Goal: Information Seeking & Learning: Learn about a topic

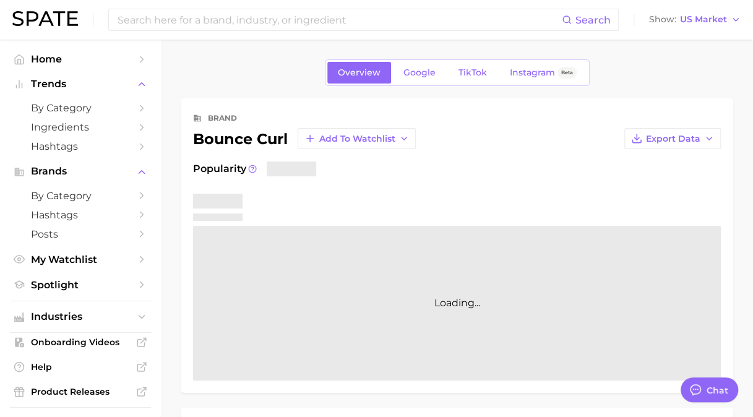
type textarea "x"
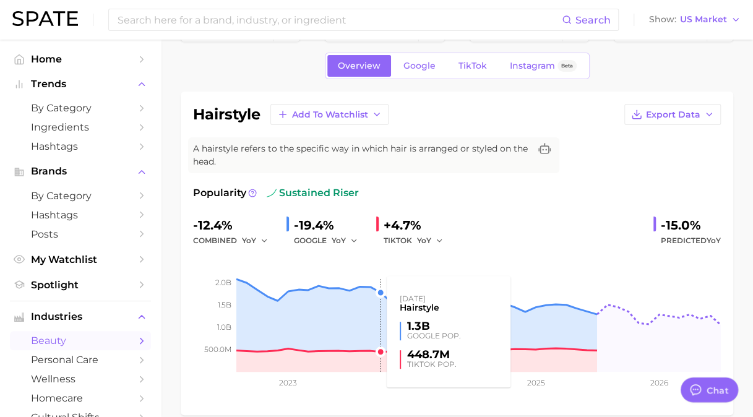
scroll to position [62, 0]
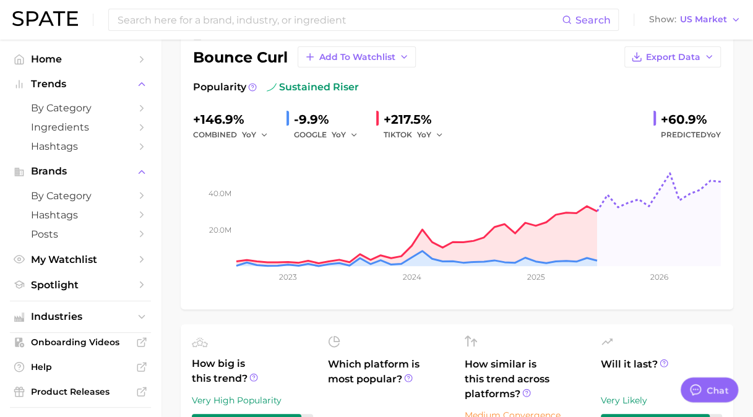
scroll to position [62, 0]
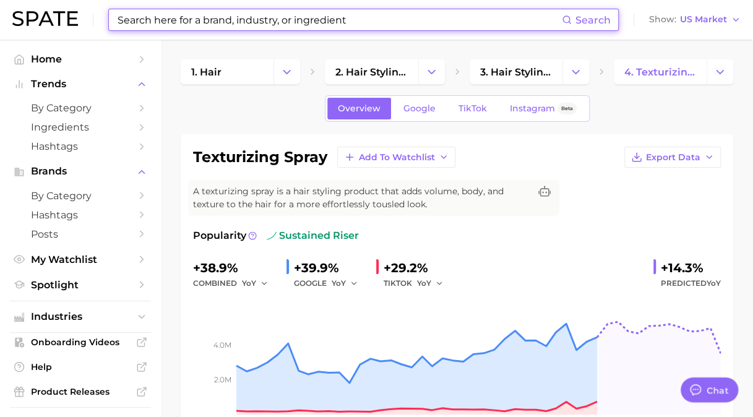
click at [262, 28] on input at bounding box center [339, 19] width 446 height 21
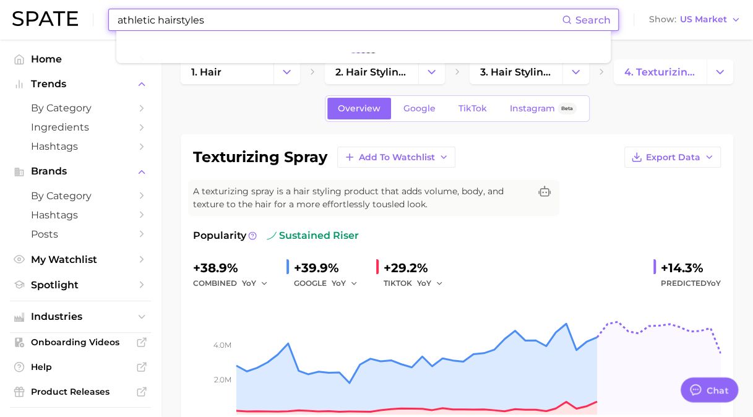
type input "athletic hairstyles"
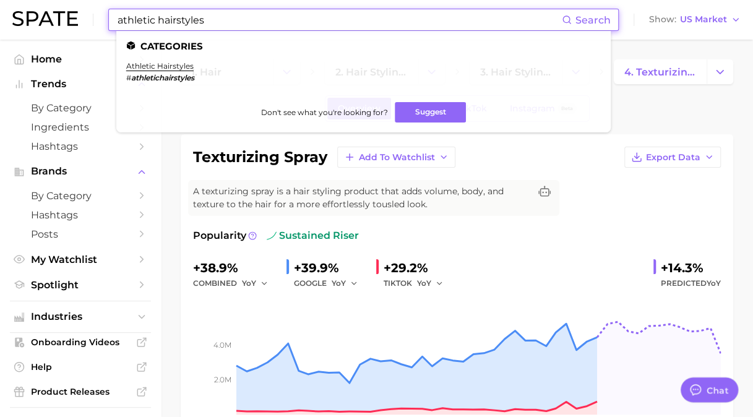
click at [158, 71] on li "athletic hairstyles # athletichairstyles" at bounding box center [160, 71] width 68 height 21
click at [160, 66] on link "athletic hairstyles" at bounding box center [159, 65] width 67 height 9
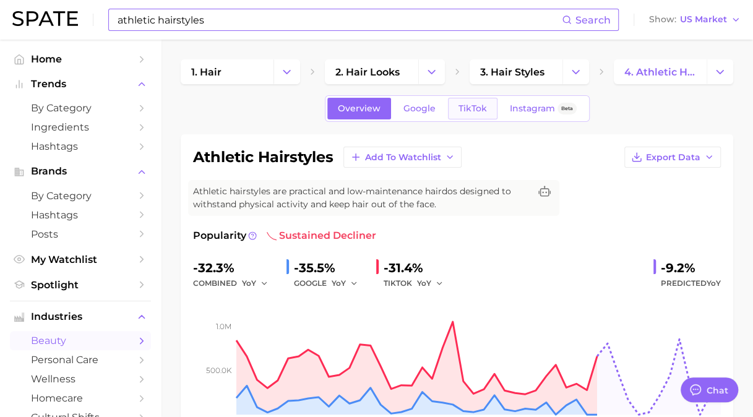
click at [472, 105] on span "TikTok" at bounding box center [473, 108] width 28 height 11
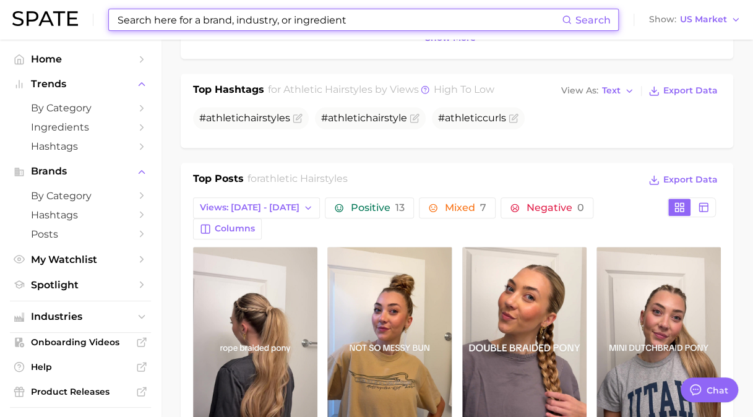
scroll to position [495, 0]
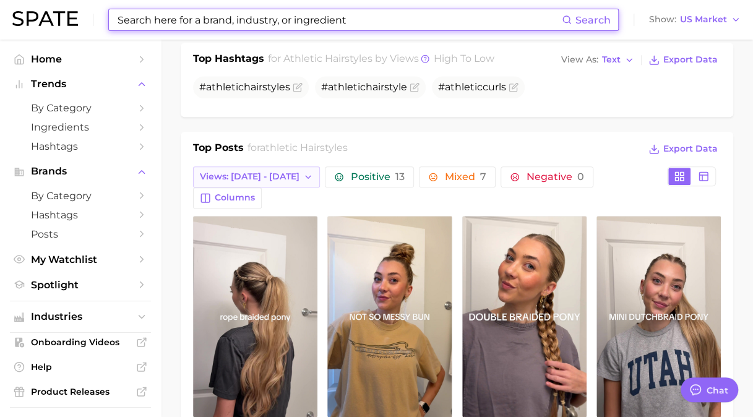
click at [252, 173] on span "Views: [DATE] - [DATE]" at bounding box center [250, 176] width 100 height 11
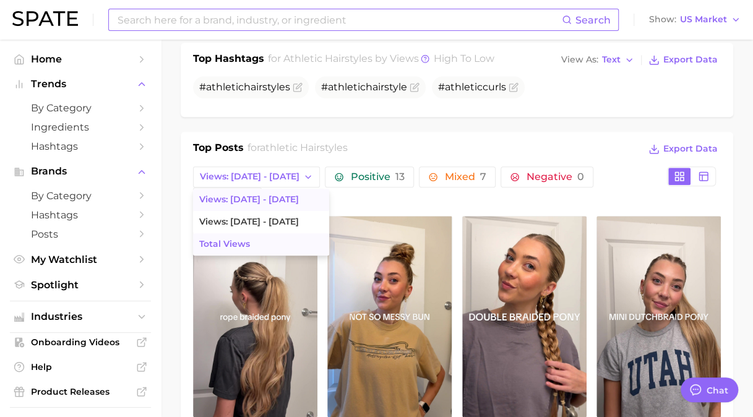
click at [218, 244] on span "Total Views" at bounding box center [224, 244] width 51 height 11
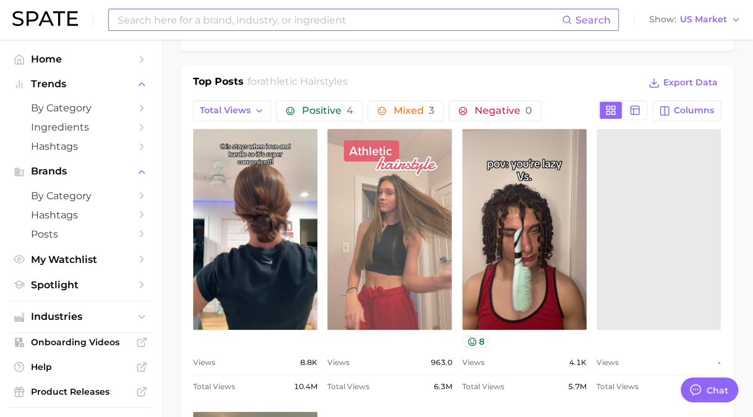
scroll to position [557, 0]
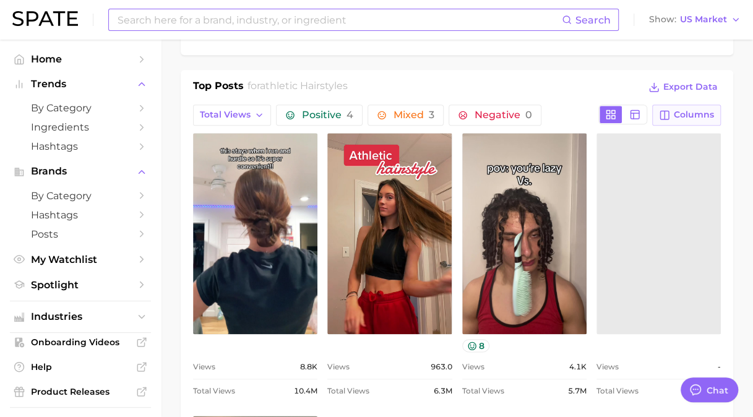
click at [690, 112] on span "Columns" at bounding box center [694, 115] width 40 height 11
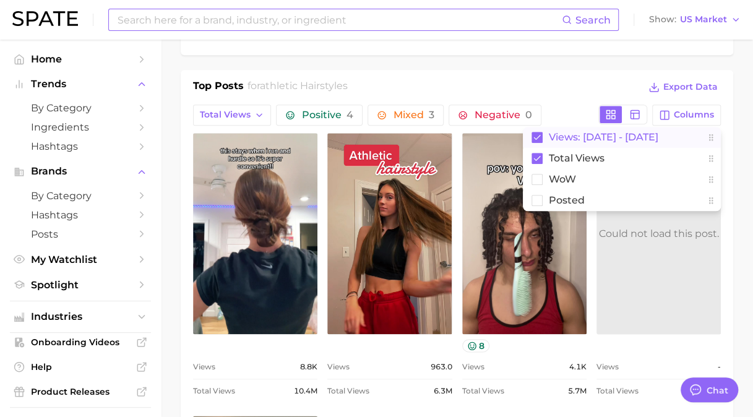
click at [536, 132] on rect at bounding box center [537, 137] width 11 height 11
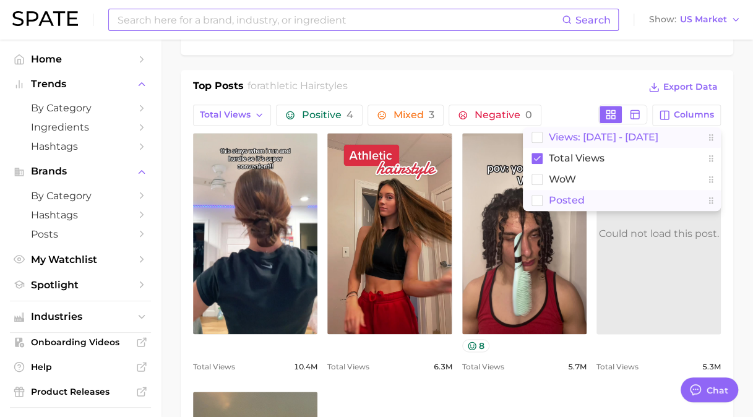
click at [537, 199] on rect at bounding box center [537, 200] width 11 height 11
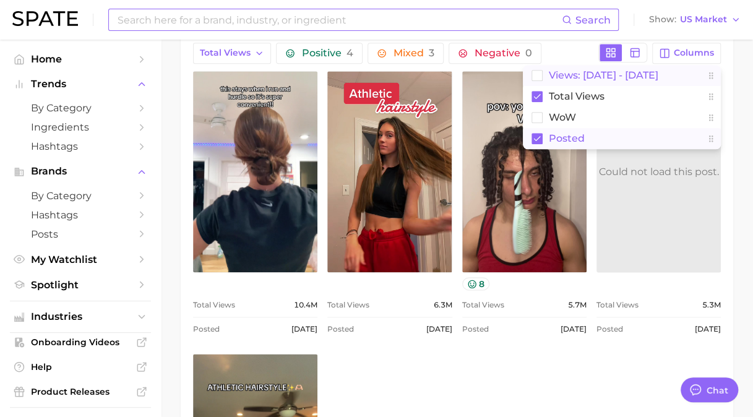
scroll to position [928, 0]
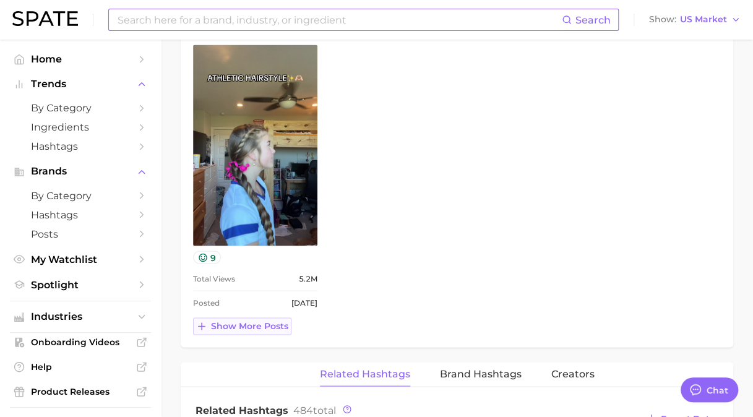
click at [213, 322] on span "Show more posts" at bounding box center [249, 326] width 77 height 11
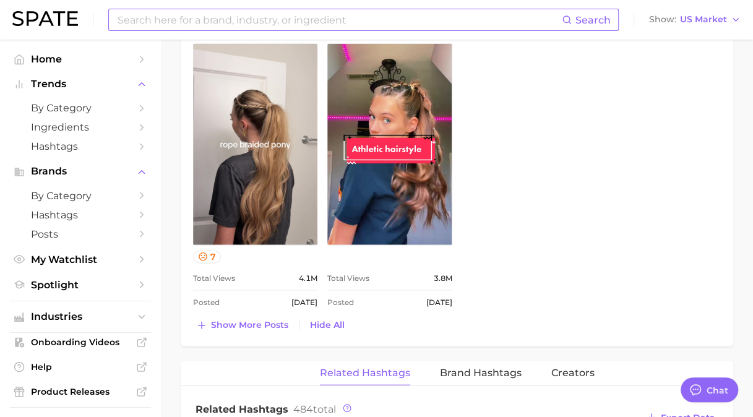
scroll to position [1238, 0]
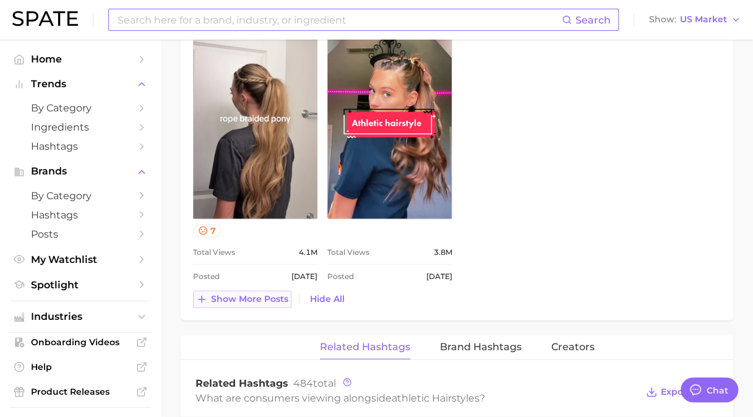
click at [209, 296] on button "Show more posts" at bounding box center [242, 299] width 98 height 17
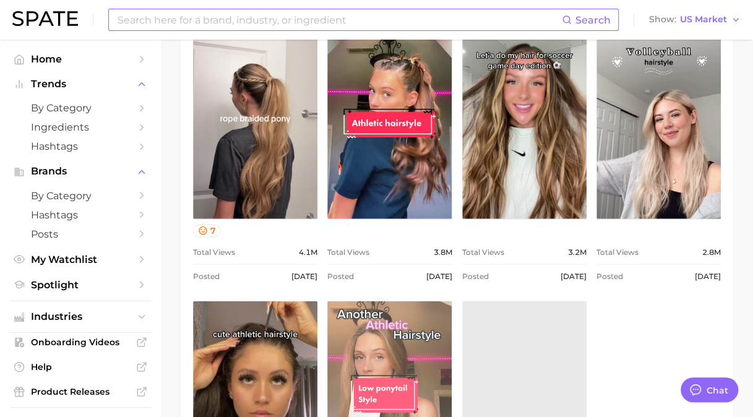
scroll to position [0, 0]
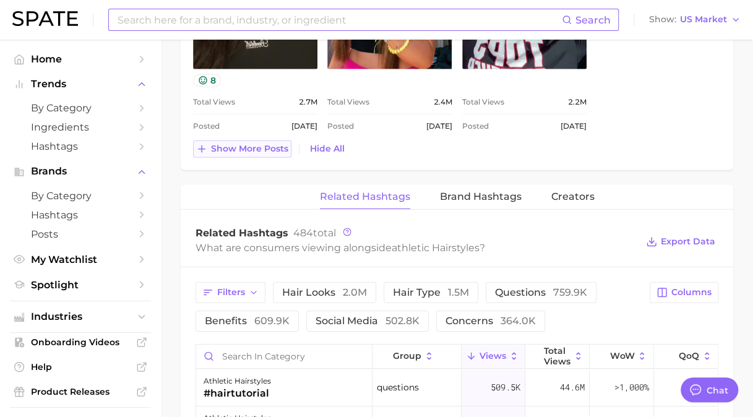
click at [238, 147] on span "Show more posts" at bounding box center [249, 149] width 77 height 11
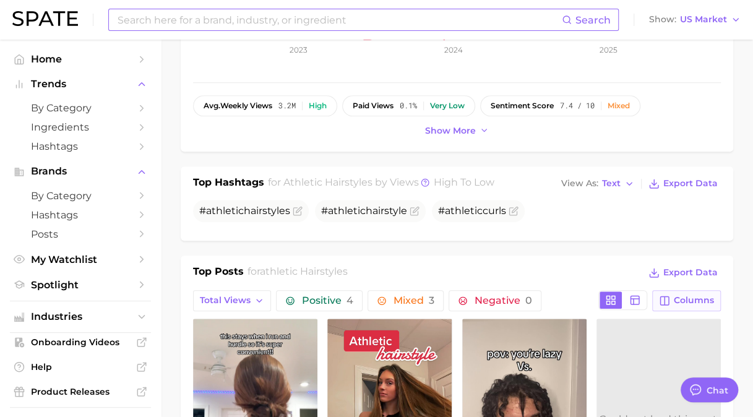
click at [676, 298] on span "Columns" at bounding box center [694, 300] width 40 height 11
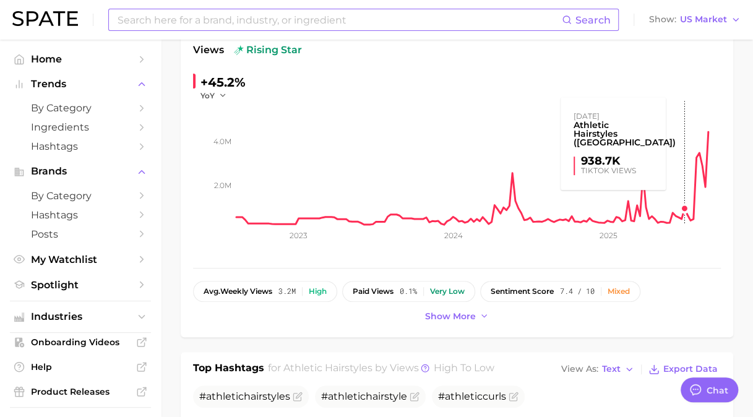
click at [686, 206] on rect at bounding box center [478, 163] width 485 height 124
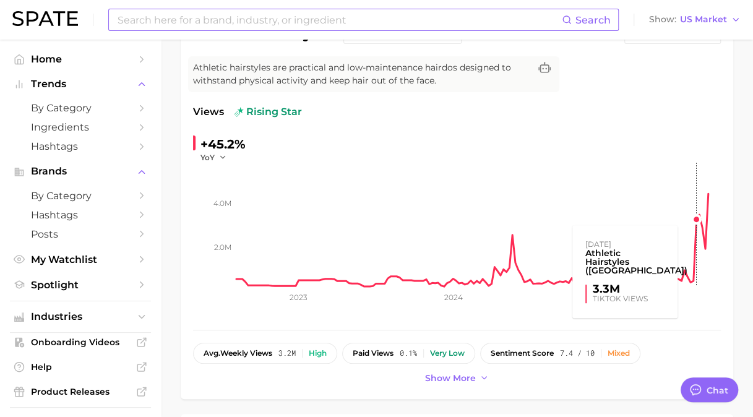
click at [688, 215] on rect at bounding box center [478, 225] width 485 height 124
click at [697, 220] on rect at bounding box center [478, 225] width 485 height 124
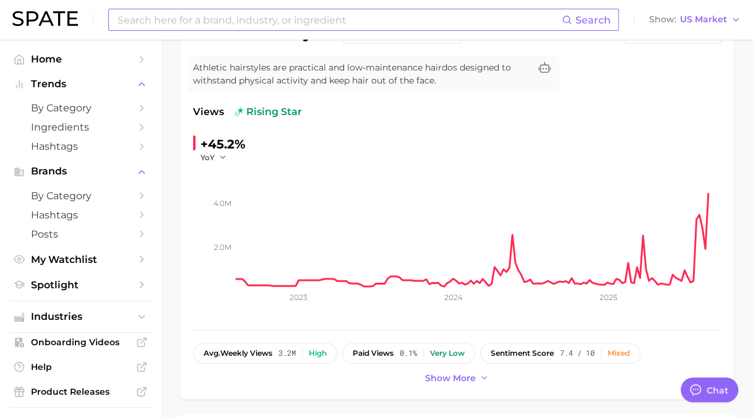
click at [697, 220] on rect at bounding box center [478, 225] width 485 height 124
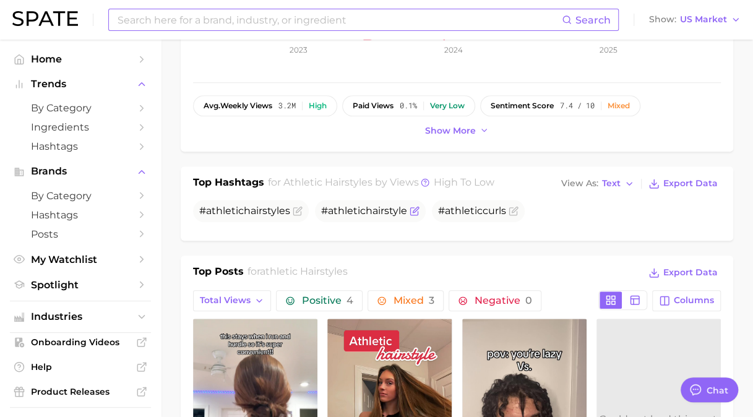
click at [364, 213] on span "athletic" at bounding box center [347, 211] width 38 height 12
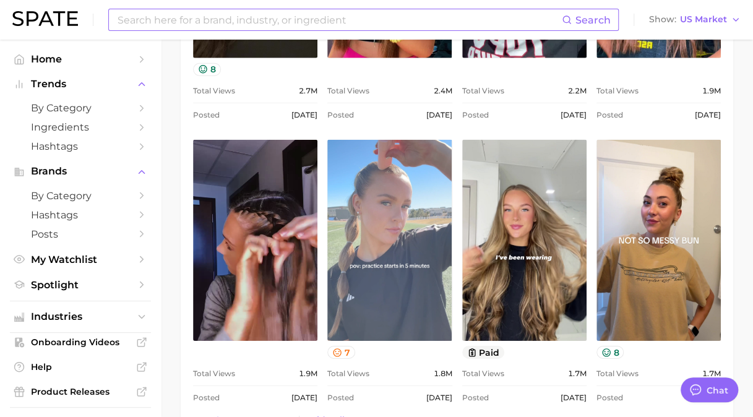
scroll to position [1671, 0]
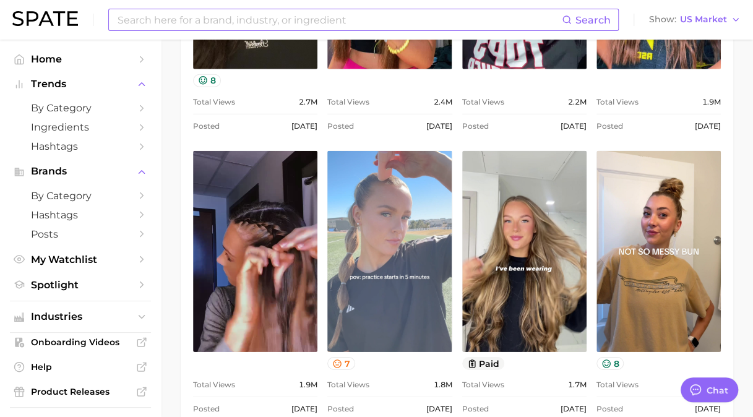
click at [384, 189] on link "view post on TikTok" at bounding box center [389, 251] width 124 height 201
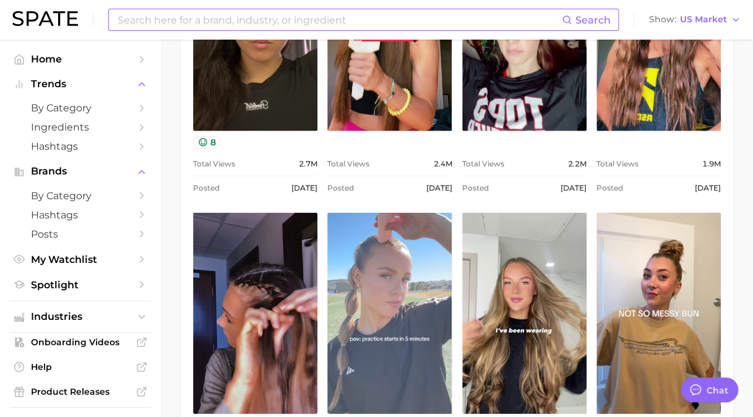
scroll to position [1609, 0]
click at [402, 274] on link "view post on TikTok" at bounding box center [389, 313] width 124 height 201
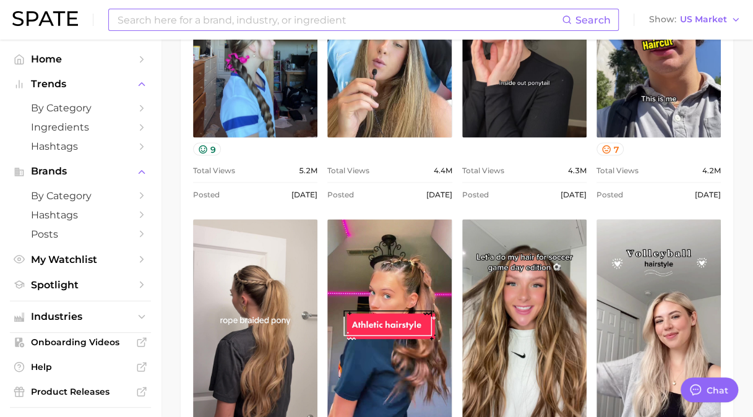
scroll to position [990, 0]
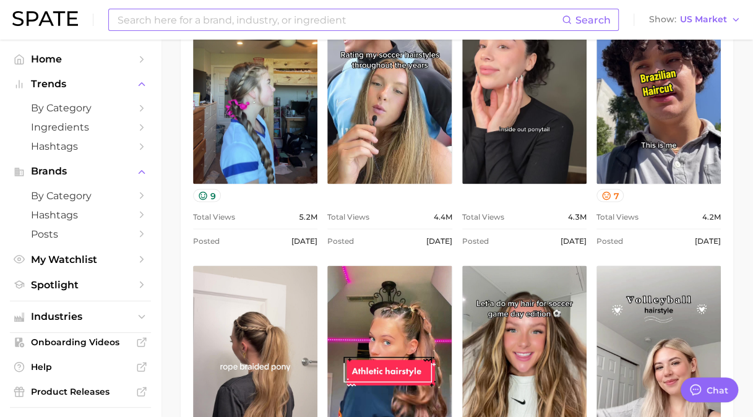
click at [236, 15] on input at bounding box center [339, 19] width 446 height 21
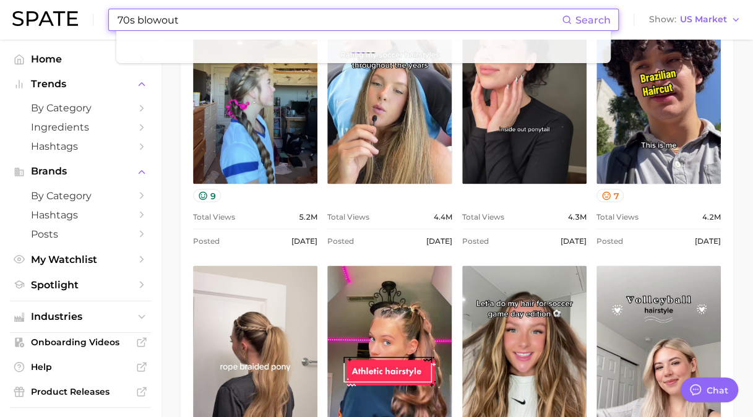
type input "70s blowout"
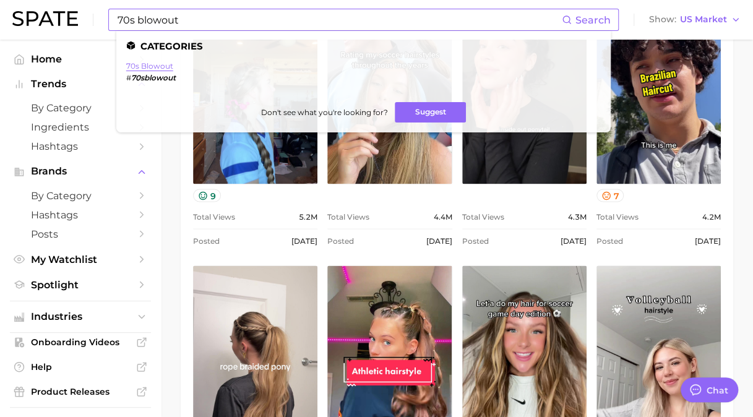
click at [144, 64] on link "70s blowout" at bounding box center [149, 65] width 47 height 9
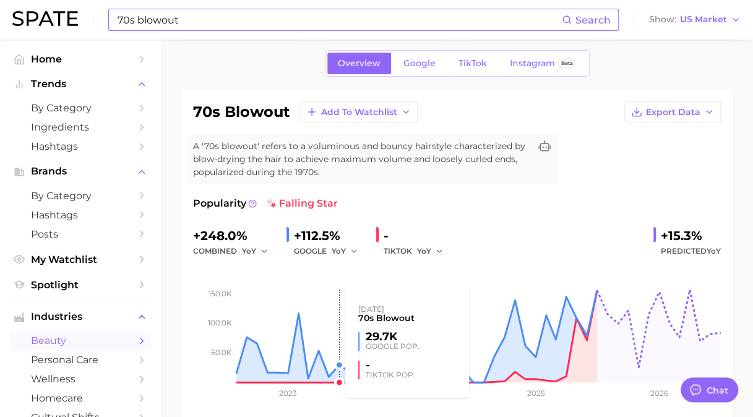
scroll to position [62, 0]
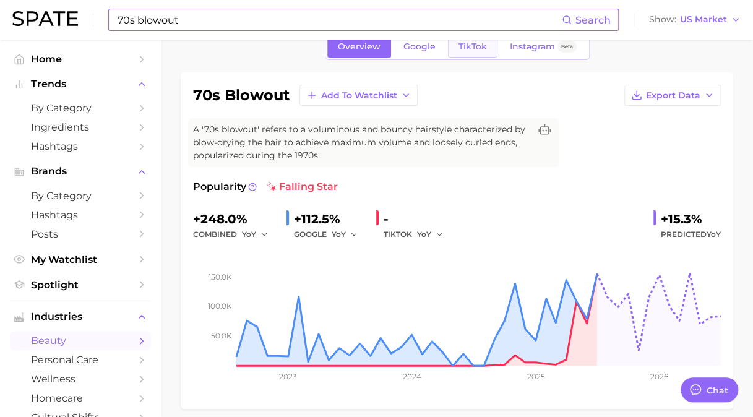
click at [470, 51] on span "TikTok" at bounding box center [473, 46] width 28 height 11
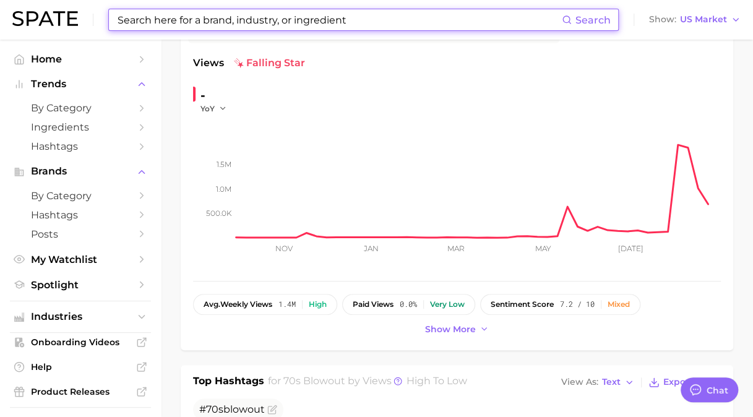
scroll to position [62, 0]
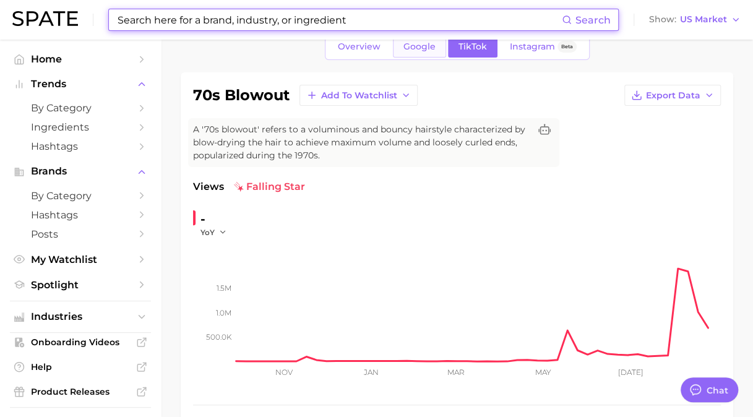
click at [428, 48] on span "Google" at bounding box center [419, 46] width 32 height 11
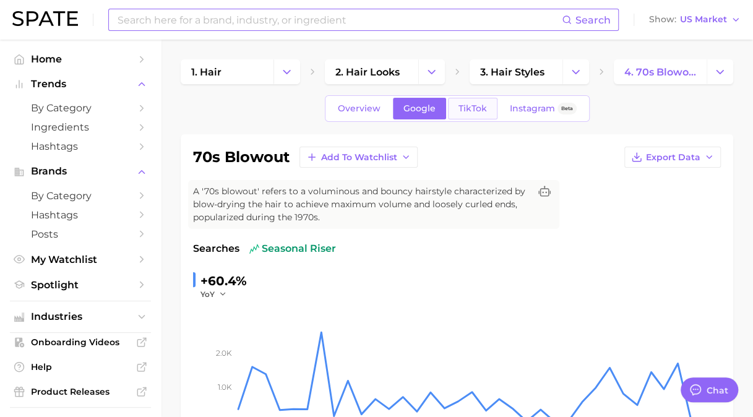
click at [474, 115] on link "TikTok" at bounding box center [473, 109] width 50 height 22
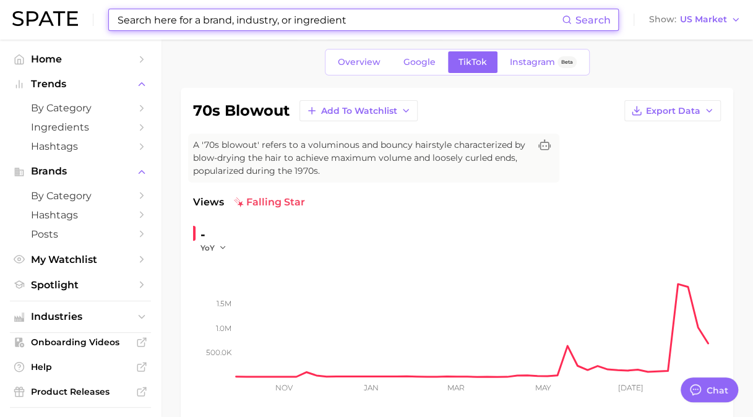
scroll to position [186, 0]
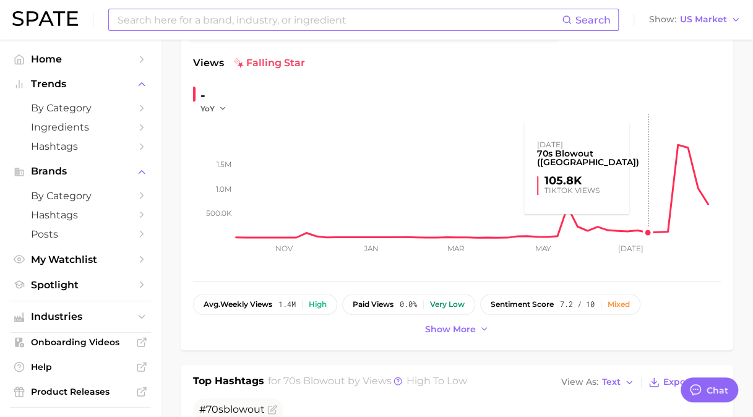
click at [647, 233] on rect at bounding box center [478, 176] width 485 height 124
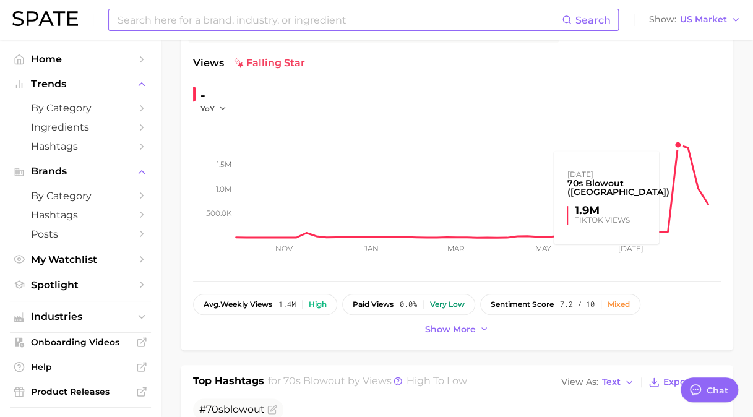
click at [675, 139] on rect at bounding box center [478, 176] width 485 height 124
click at [679, 146] on rect at bounding box center [478, 176] width 485 height 124
click at [681, 144] on rect at bounding box center [478, 176] width 485 height 124
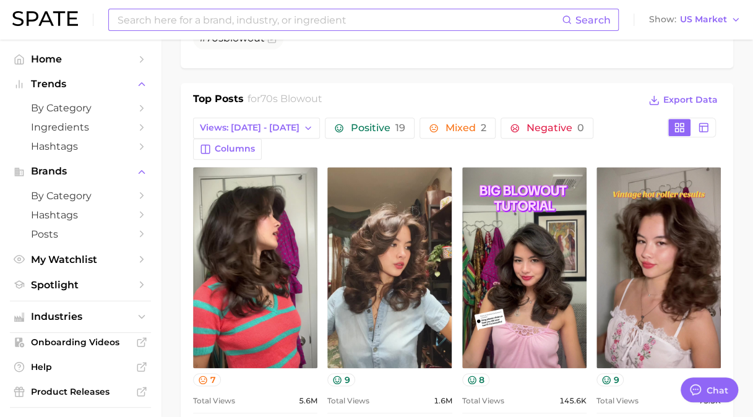
scroll to position [619, 0]
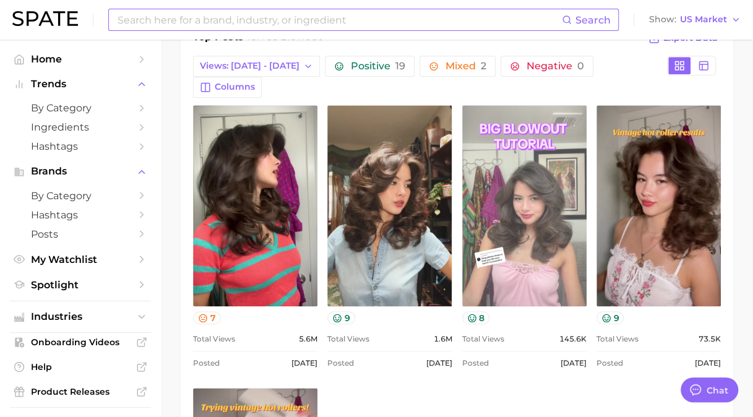
click at [556, 179] on link "view post on TikTok" at bounding box center [524, 205] width 124 height 201
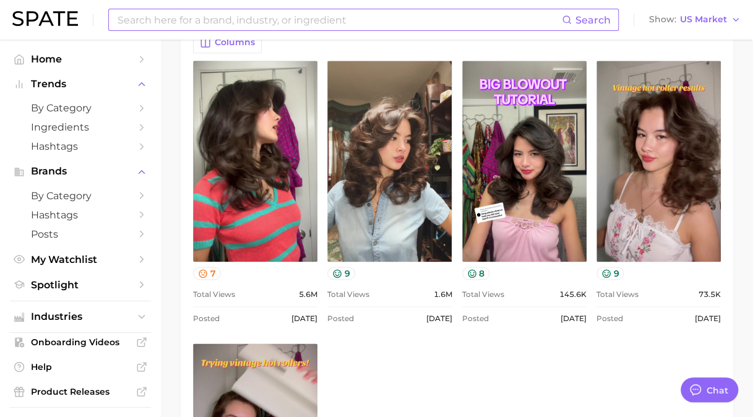
scroll to position [743, 0]
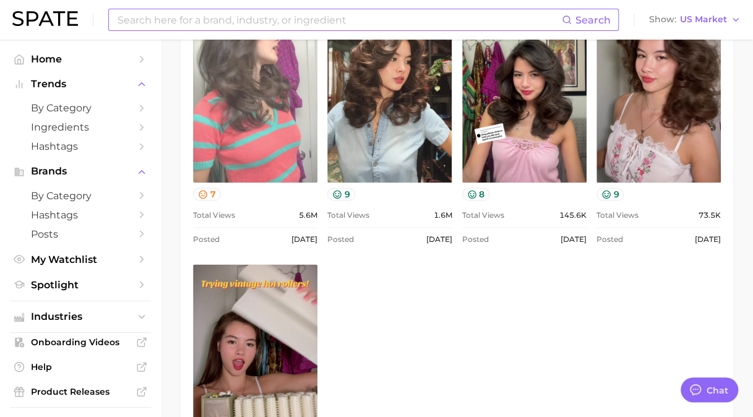
click at [251, 103] on link "view post on TikTok" at bounding box center [255, 81] width 124 height 201
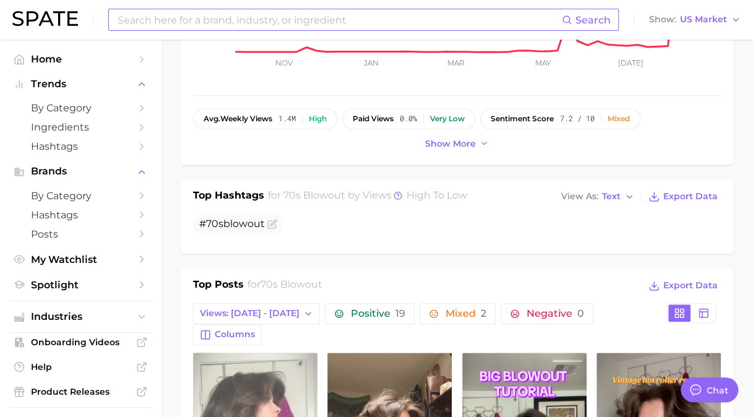
scroll to position [557, 0]
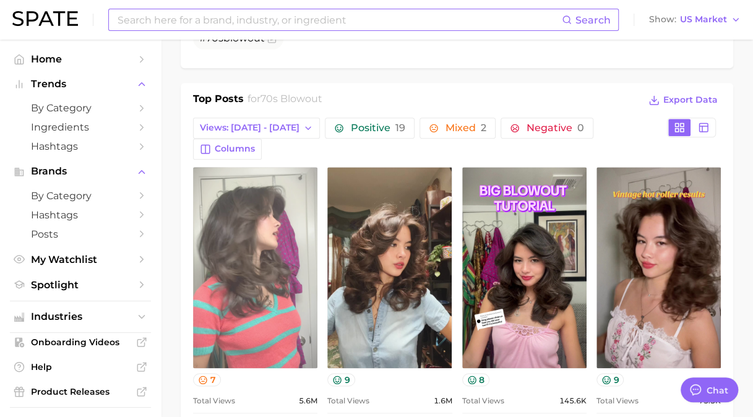
click at [248, 237] on link "view post on TikTok" at bounding box center [255, 267] width 124 height 201
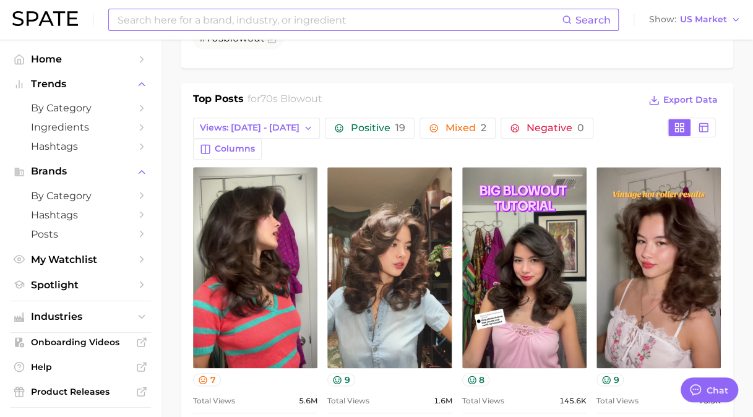
click at [215, 25] on input at bounding box center [339, 19] width 446 height 21
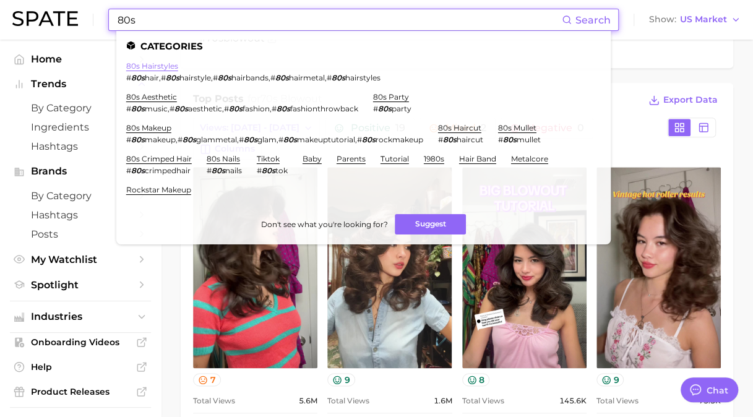
type input "80s"
click at [159, 67] on link "80s hairstyles" at bounding box center [152, 65] width 52 height 9
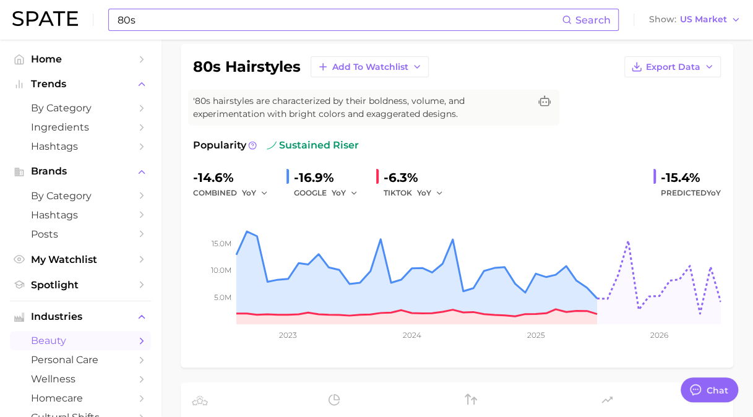
scroll to position [62, 0]
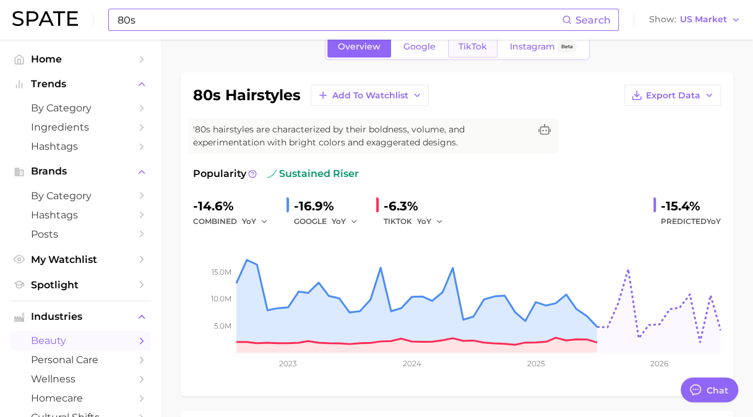
click at [481, 42] on span "TikTok" at bounding box center [473, 46] width 28 height 11
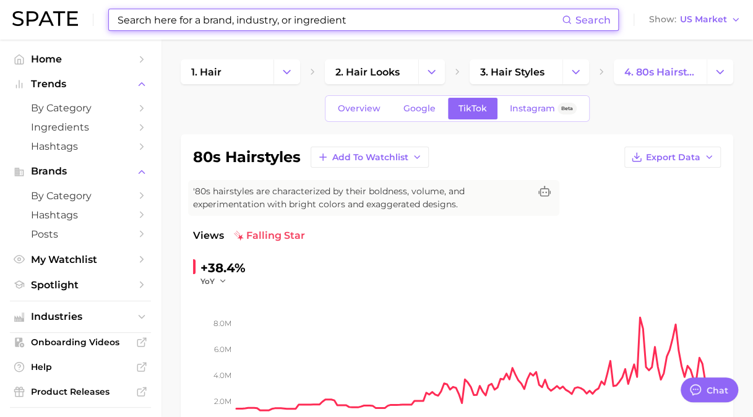
click at [304, 20] on input at bounding box center [339, 19] width 446 height 21
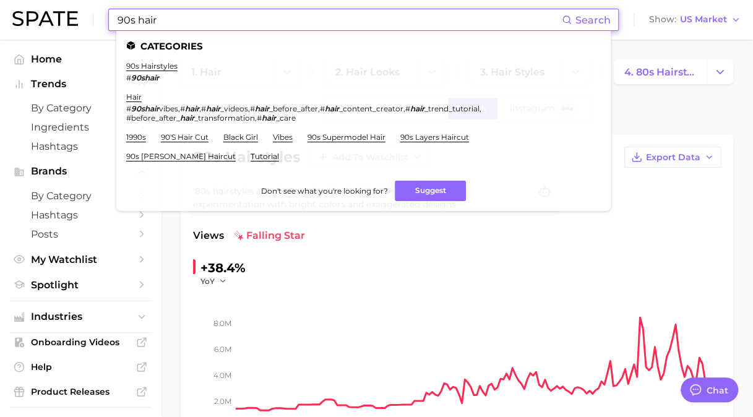
type input "90s hair"
click at [155, 74] on em "90shair" at bounding box center [145, 77] width 28 height 9
click at [161, 63] on link "90s hairstyles" at bounding box center [151, 65] width 51 height 9
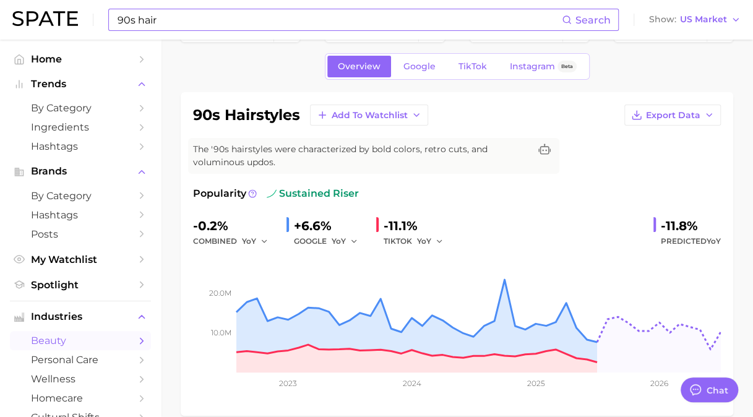
scroll to position [62, 0]
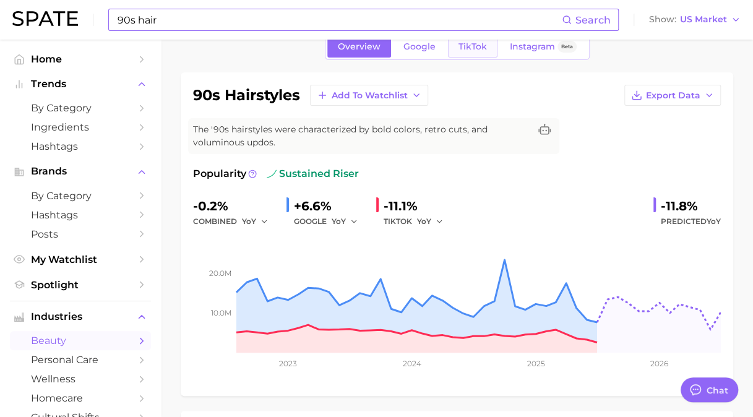
click at [460, 51] on span "TikTok" at bounding box center [473, 46] width 28 height 11
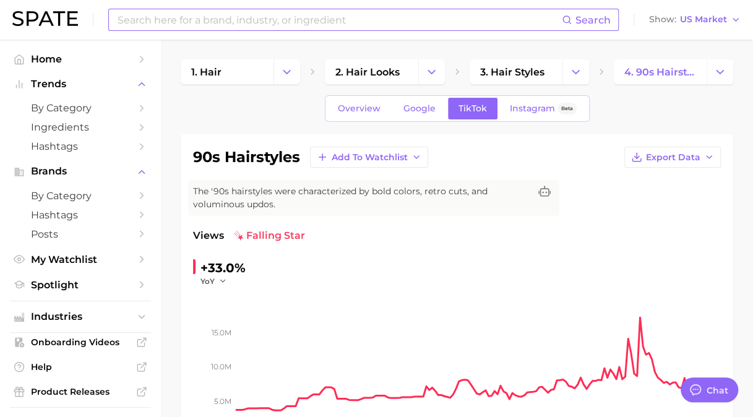
click at [274, 17] on input at bounding box center [339, 19] width 446 height 21
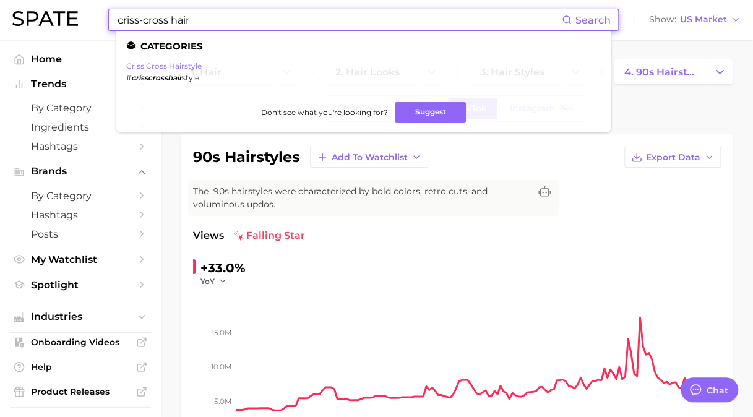
type input "criss-cross hair"
click at [155, 66] on link "criss cross hairstyle" at bounding box center [163, 65] width 75 height 9
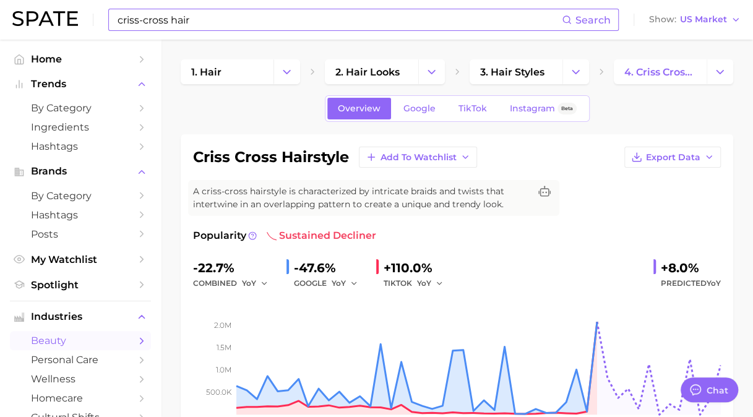
scroll to position [62, 0]
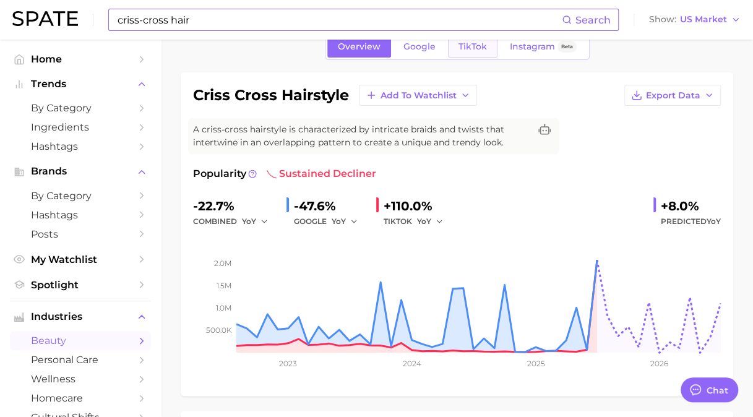
click at [470, 47] on span "TikTok" at bounding box center [473, 46] width 28 height 11
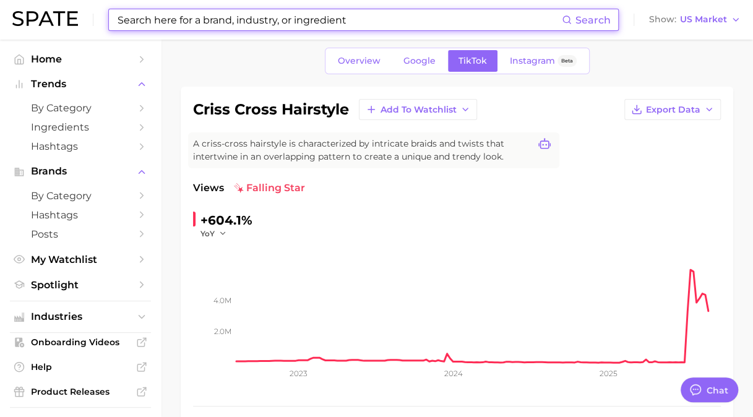
scroll to position [123, 0]
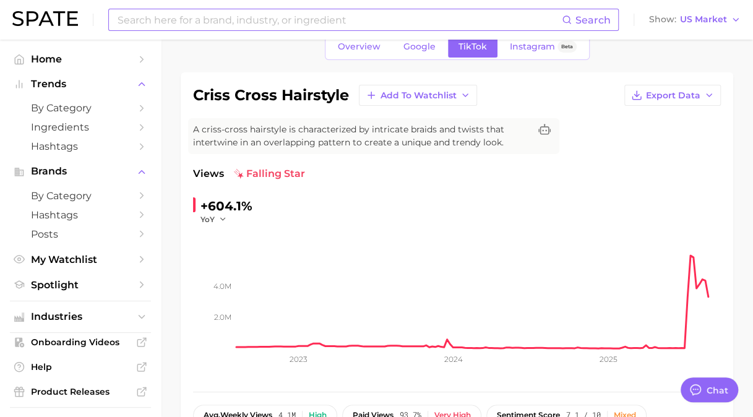
click at [238, 24] on input at bounding box center [339, 19] width 446 height 21
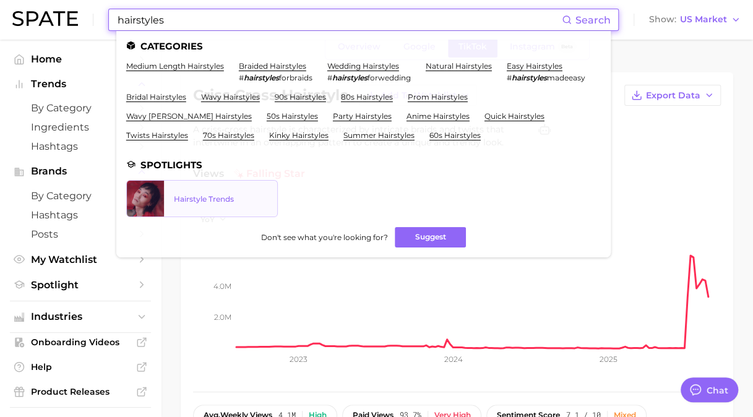
type input "hairstyles"
click at [204, 204] on div "Hairstyle Trends" at bounding box center [220, 198] width 93 height 9
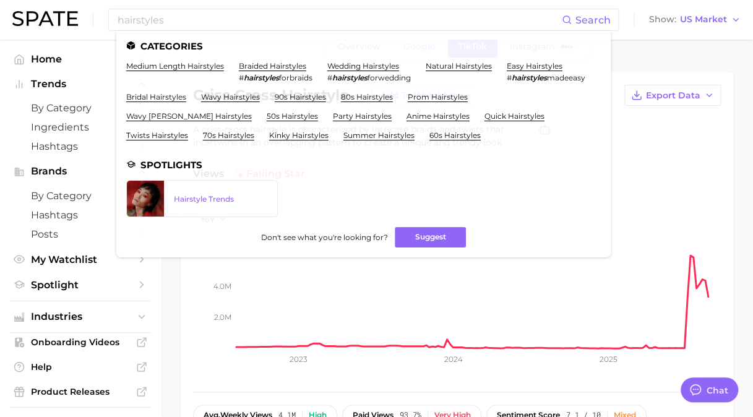
click at [507, 71] on link "easy hairstyles" at bounding box center [535, 65] width 56 height 9
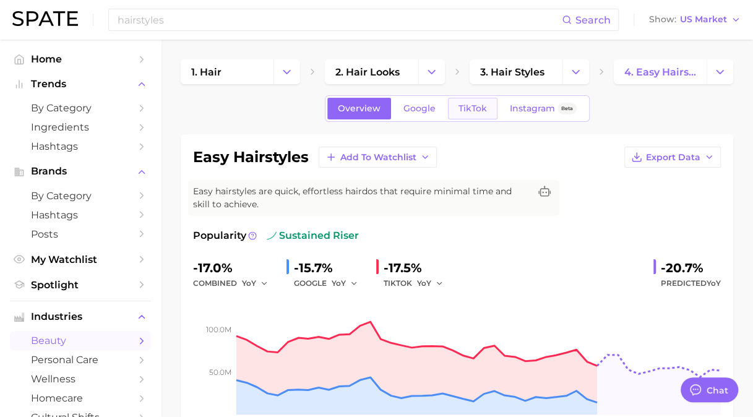
click at [480, 110] on span "TikTok" at bounding box center [473, 108] width 28 height 11
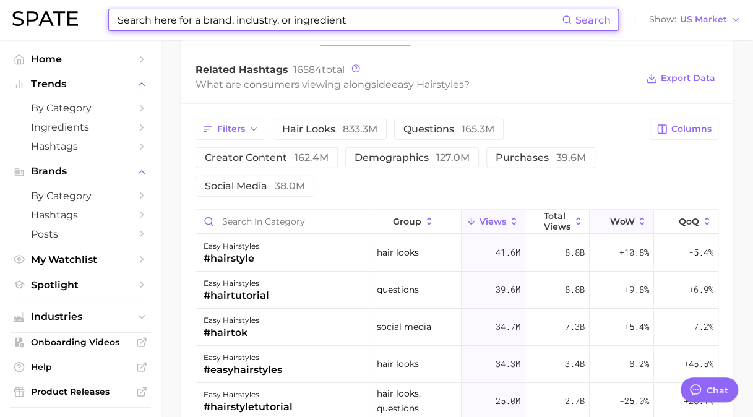
scroll to position [1361, 0]
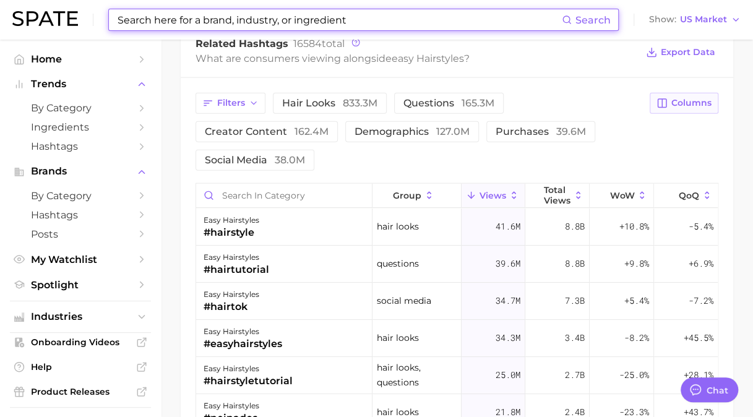
click at [692, 93] on button "Columns" at bounding box center [684, 103] width 69 height 21
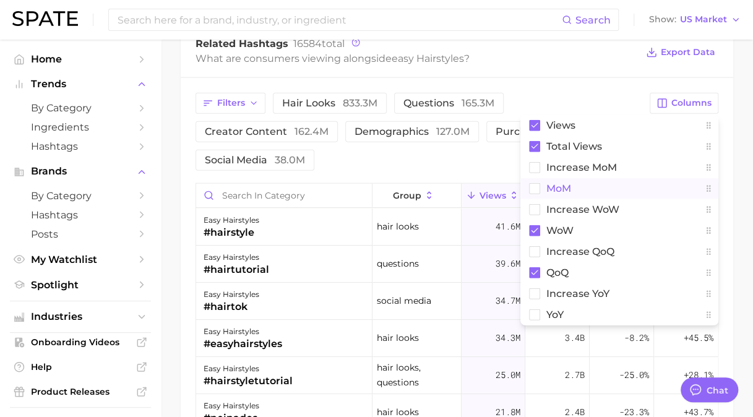
click at [551, 183] on span "MoM" at bounding box center [558, 188] width 25 height 11
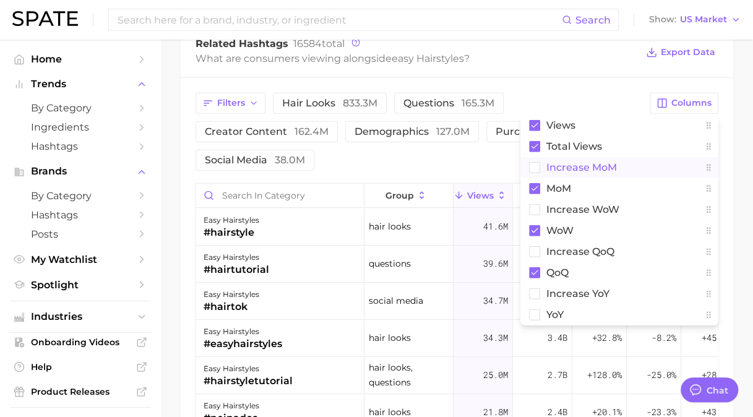
click at [577, 162] on span "increase MoM" at bounding box center [581, 167] width 71 height 11
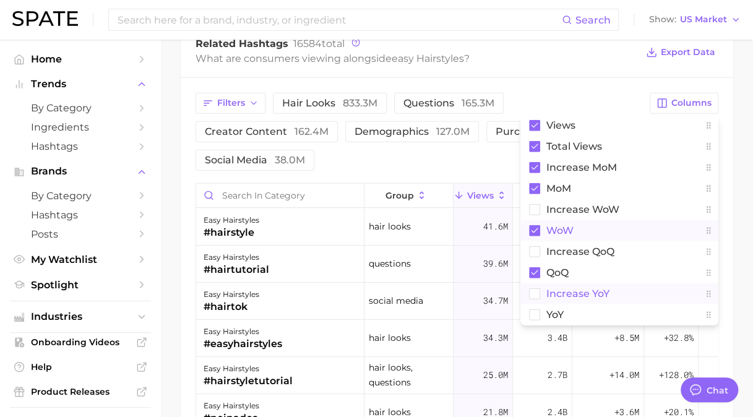
drag, startPoint x: 562, startPoint y: 206, endPoint x: 555, endPoint y: 258, distance: 52.4
click at [562, 225] on span "WoW" at bounding box center [559, 230] width 27 height 11
click at [555, 283] on button "increase YoY" at bounding box center [619, 293] width 198 height 21
click at [554, 267] on span "QoQ" at bounding box center [557, 272] width 22 height 11
click at [553, 288] on span "increase YoY" at bounding box center [577, 293] width 63 height 11
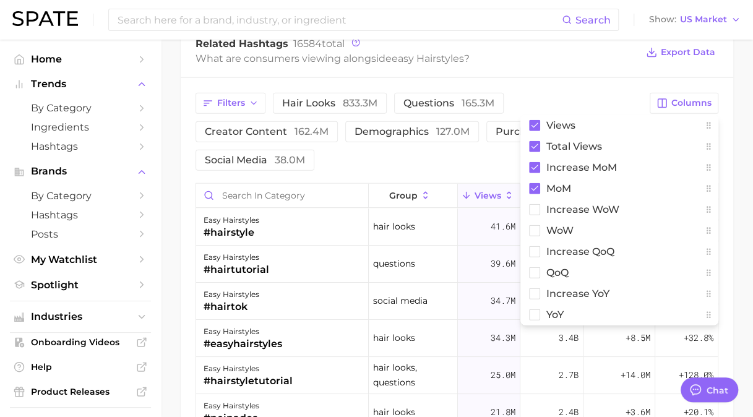
click at [728, 78] on div "Filters hair looks 833.3m questions 165.3m creator content 162.4m demographics …" at bounding box center [457, 346] width 553 height 537
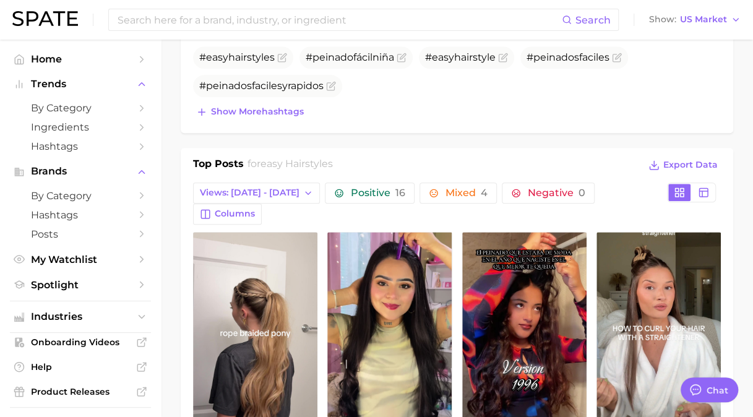
scroll to position [433, 0]
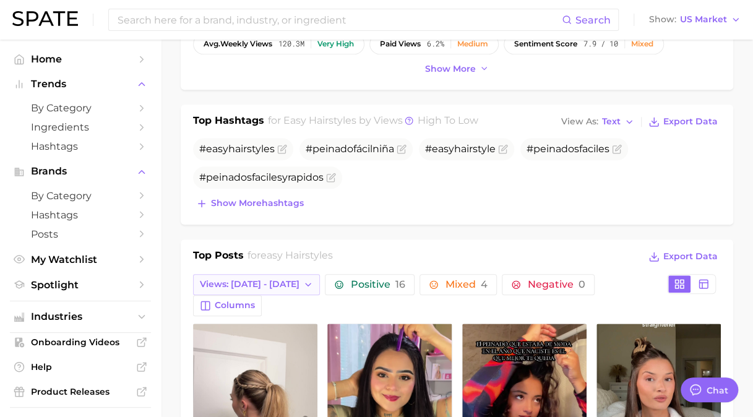
click at [267, 285] on span "Views: [DATE] - [DATE]" at bounding box center [250, 284] width 100 height 11
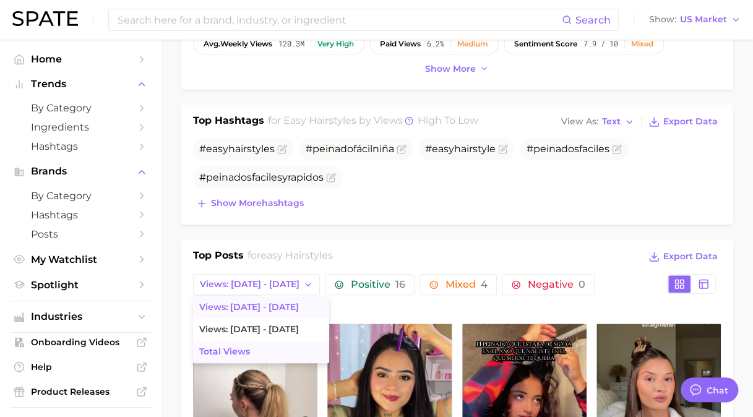
click at [245, 342] on button "Total Views" at bounding box center [261, 352] width 136 height 22
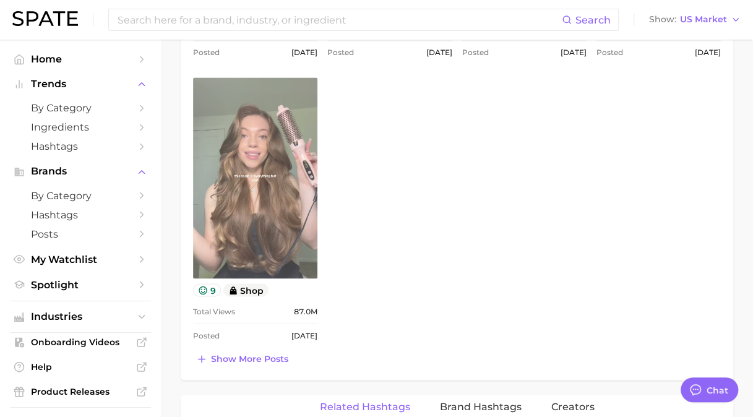
scroll to position [990, 0]
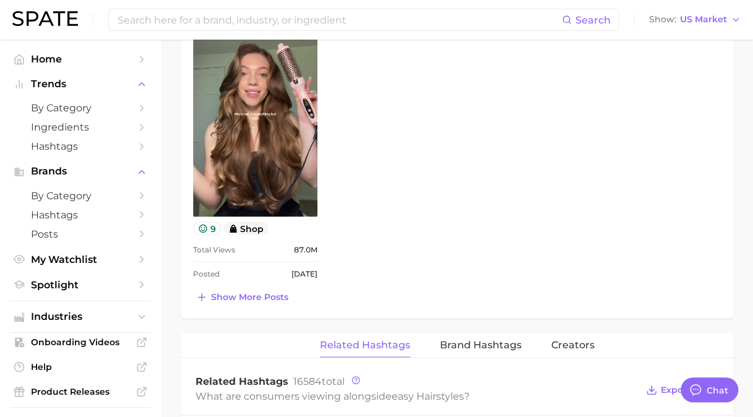
click at [256, 294] on span "Show more posts" at bounding box center [249, 296] width 77 height 11
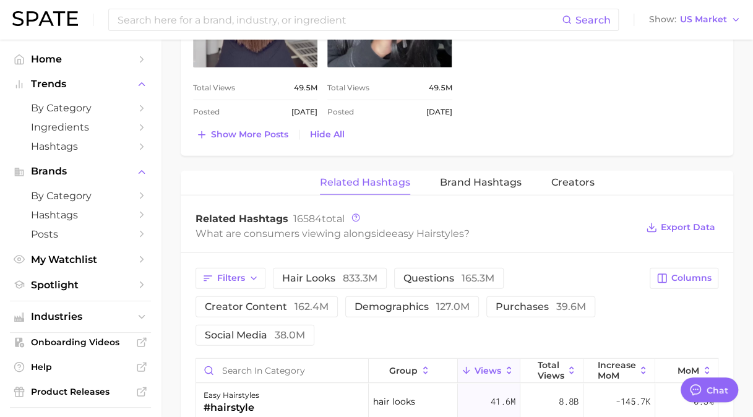
scroll to position [1424, 0]
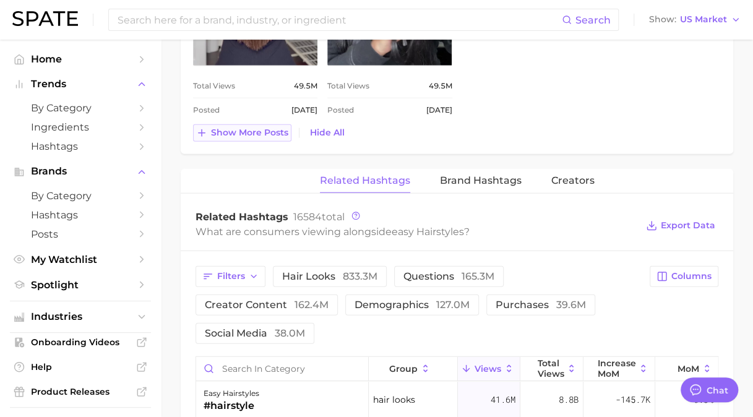
click at [249, 127] on span "Show more posts" at bounding box center [249, 132] width 77 height 11
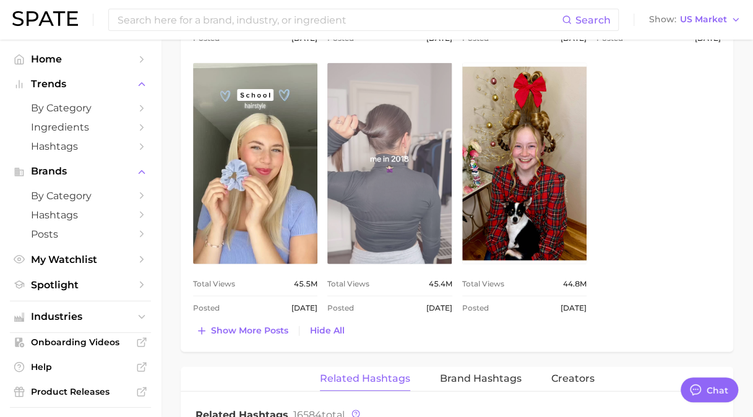
scroll to position [1610, 0]
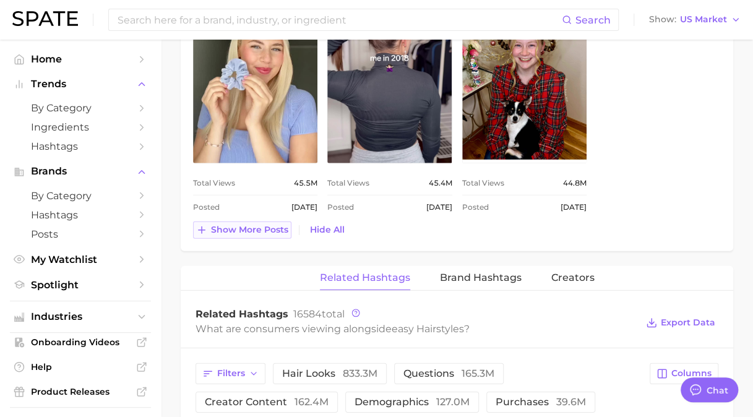
click at [256, 222] on button "Show more posts" at bounding box center [242, 230] width 98 height 17
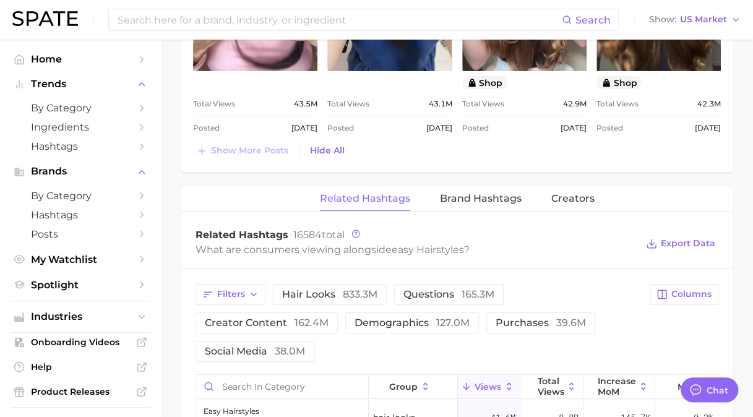
scroll to position [1919, 0]
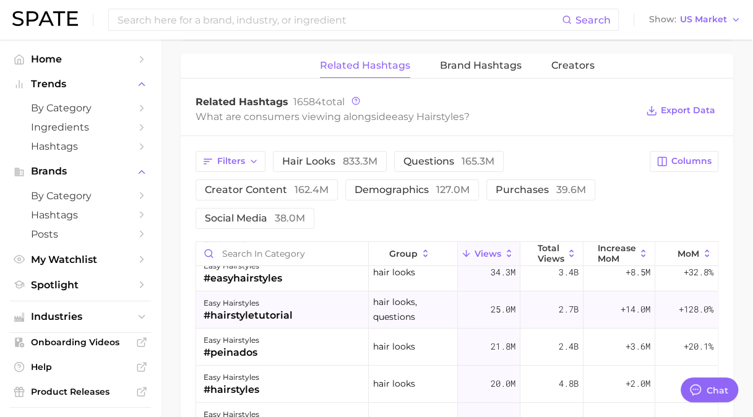
click at [316, 308] on div "easy hairstyles #hairstyletutorial" at bounding box center [282, 309] width 173 height 37
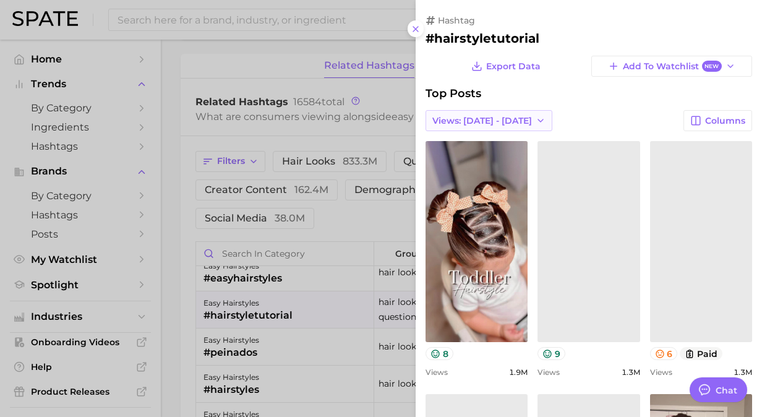
click at [512, 123] on button "Views: [DATE] - [DATE]" at bounding box center [489, 120] width 127 height 21
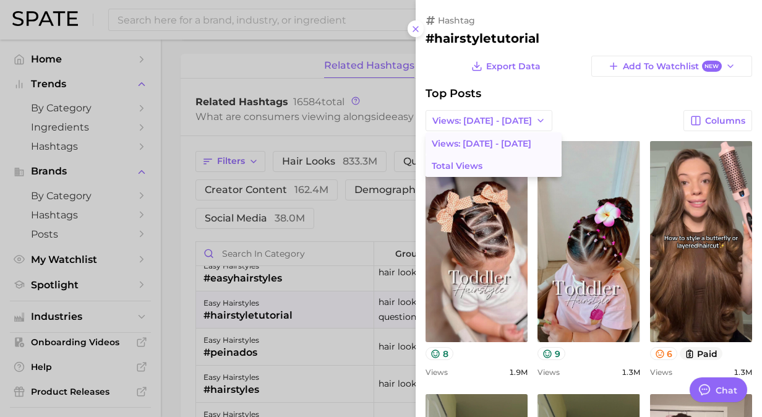
click at [490, 165] on button "Total Views" at bounding box center [494, 166] width 136 height 22
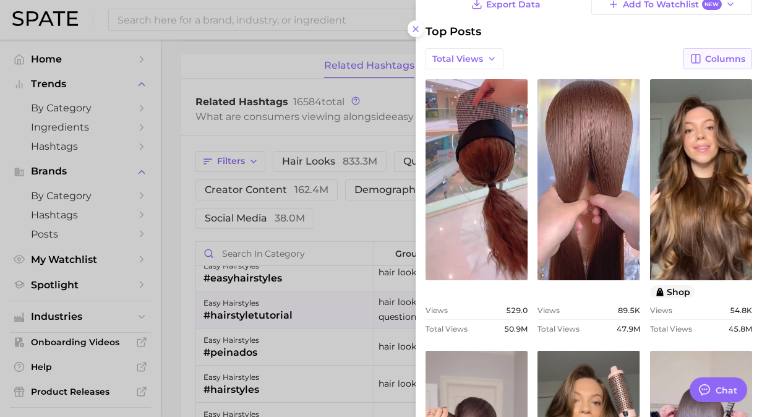
click at [707, 68] on button "Columns" at bounding box center [718, 58] width 69 height 21
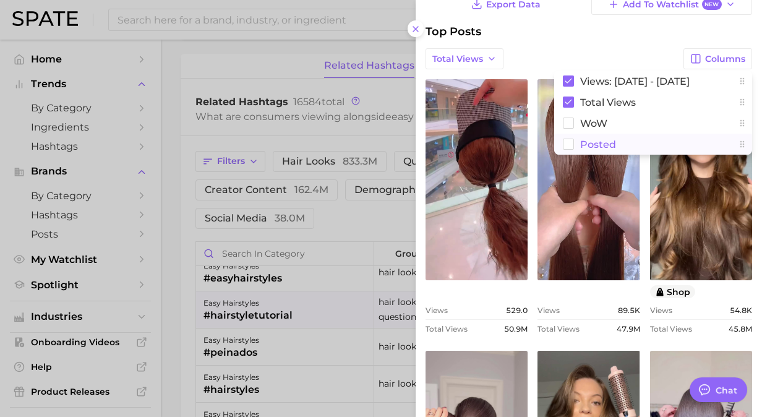
click at [580, 140] on span "Posted" at bounding box center [598, 144] width 36 height 11
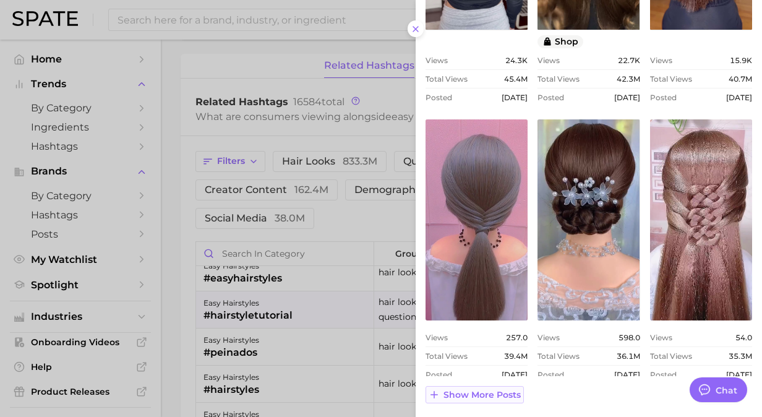
click at [462, 390] on span "Show more posts" at bounding box center [482, 395] width 77 height 11
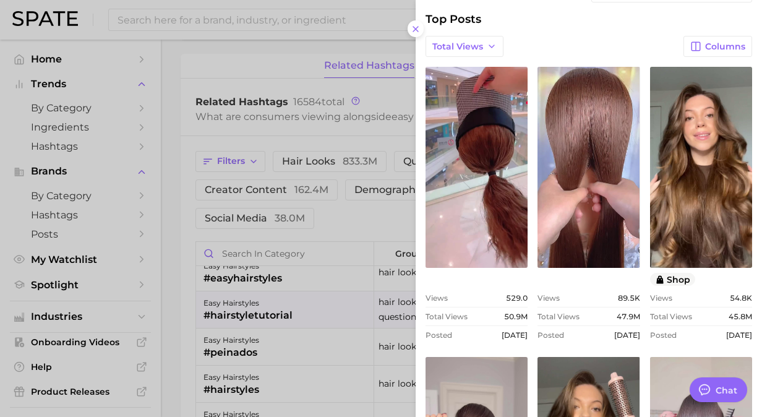
click at [229, 66] on div at bounding box center [381, 208] width 762 height 417
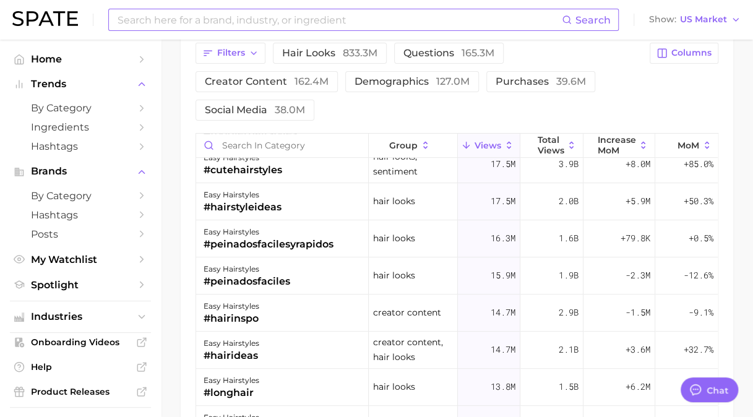
click at [316, 24] on input at bounding box center [339, 19] width 446 height 21
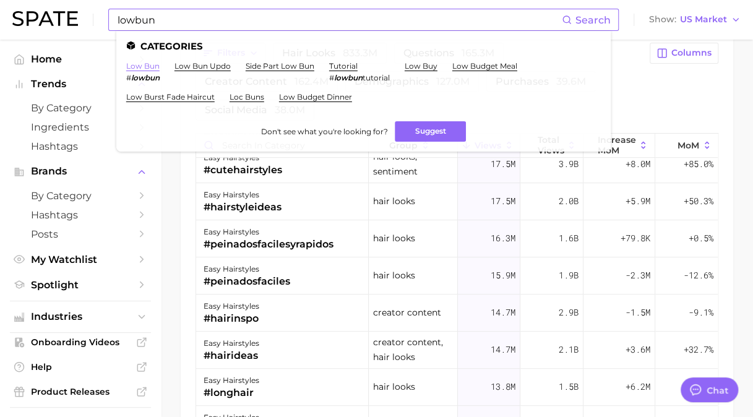
click at [141, 67] on link "low bun" at bounding box center [142, 65] width 33 height 9
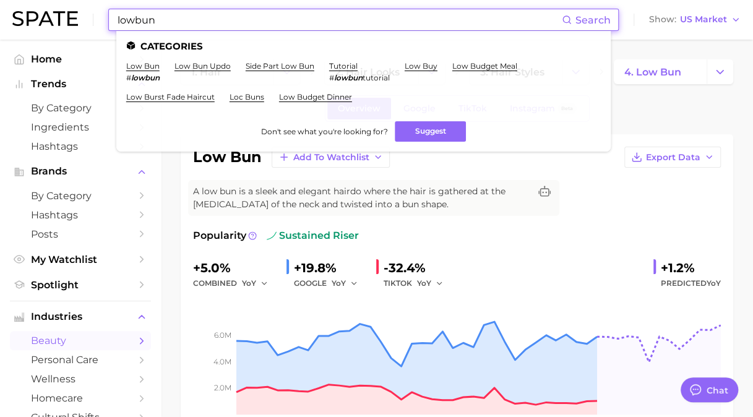
click at [208, 22] on input "lowbun" at bounding box center [339, 19] width 446 height 21
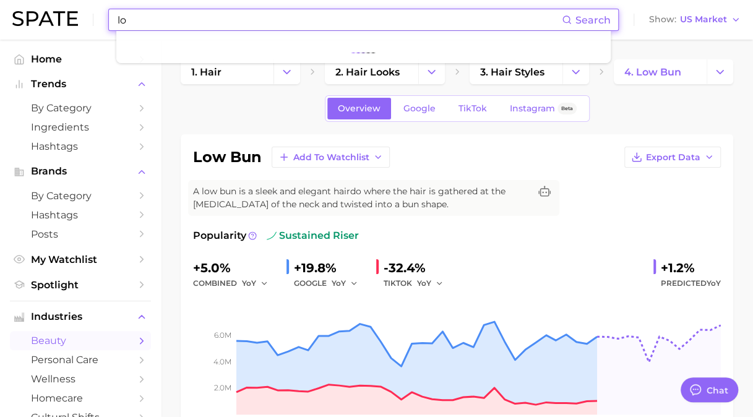
type input "l"
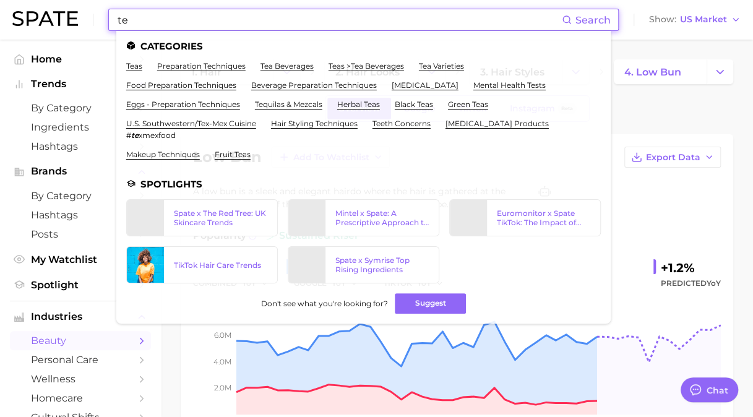
type input "te"
